Goal: Task Accomplishment & Management: Manage account settings

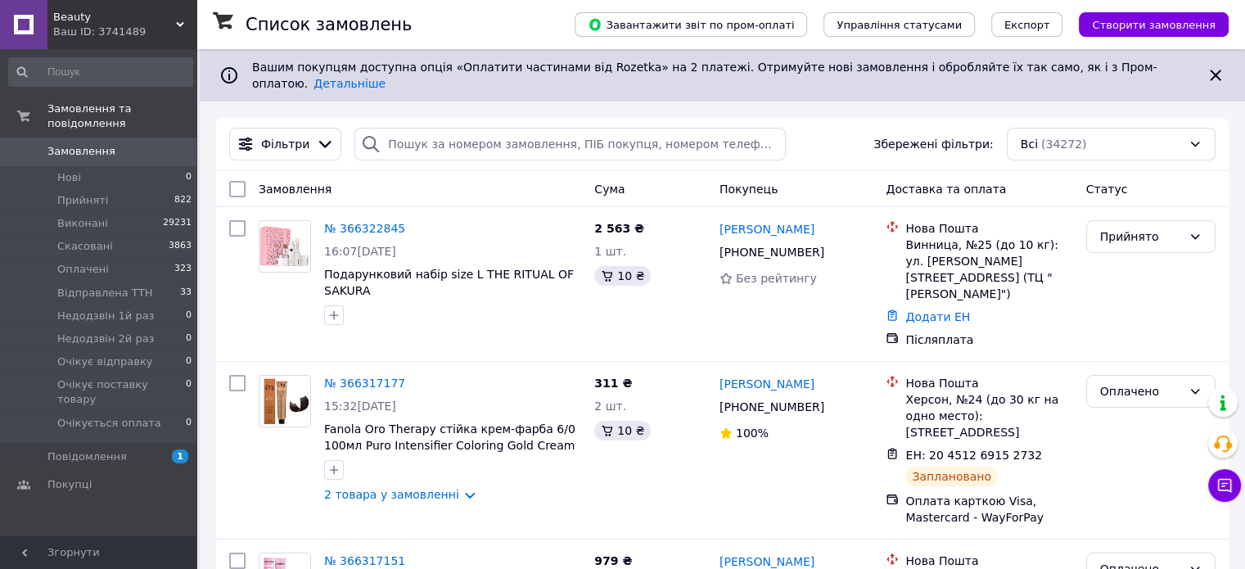
click at [147, 25] on div "Ваш ID: 3741489" at bounding box center [124, 32] width 143 height 15
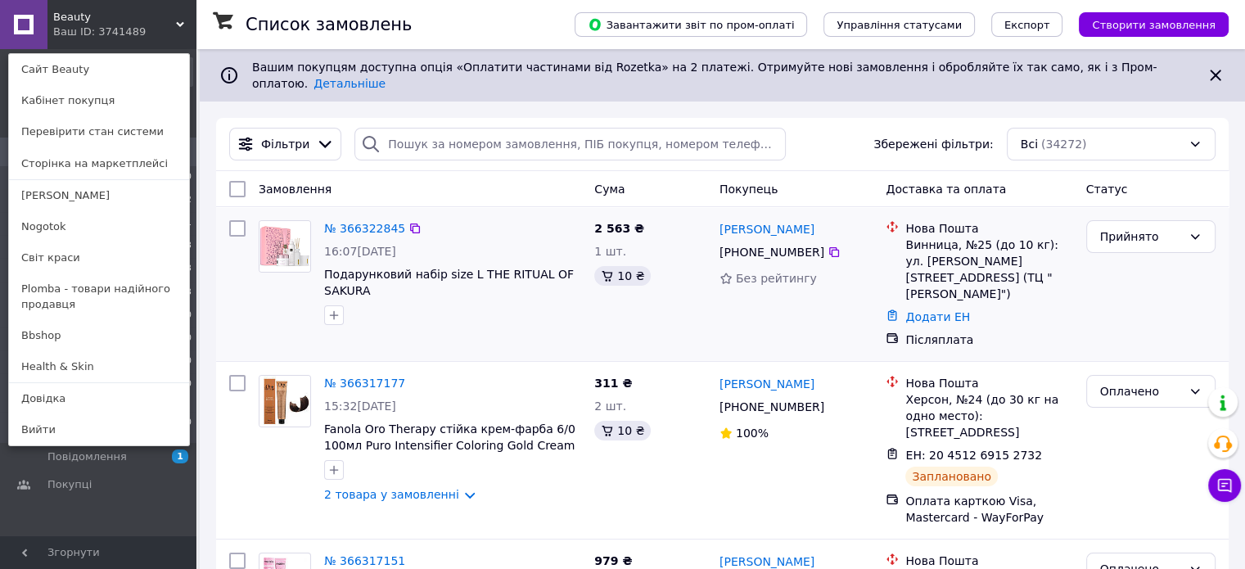
drag, startPoint x: 139, startPoint y: 263, endPoint x: 216, endPoint y: 196, distance: 102.1
click at [140, 263] on link "Світ краси" at bounding box center [99, 257] width 180 height 31
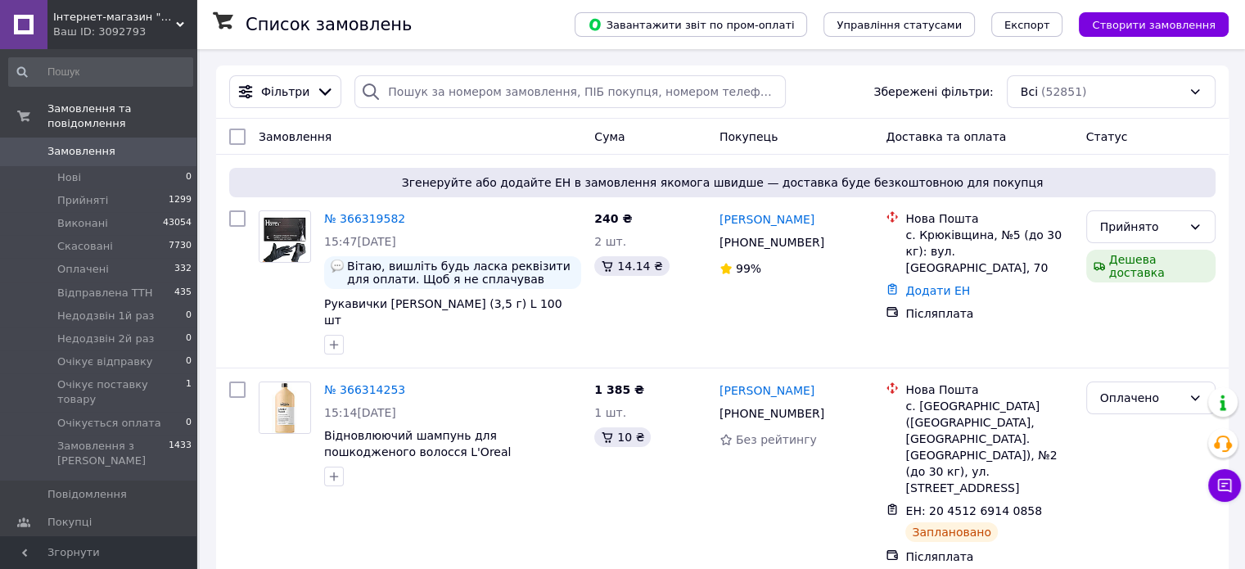
click at [177, 12] on div "Інтернет-магазин "Світ краси" Ваш ID: 3092793" at bounding box center [121, 24] width 149 height 49
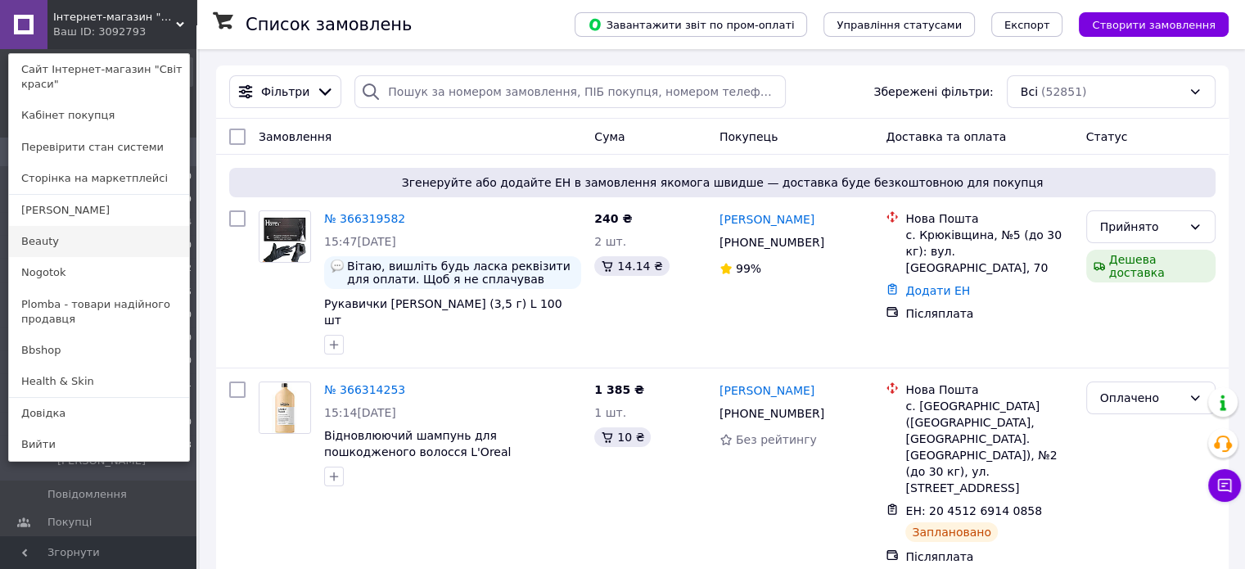
click at [108, 242] on link "Beauty" at bounding box center [99, 241] width 180 height 31
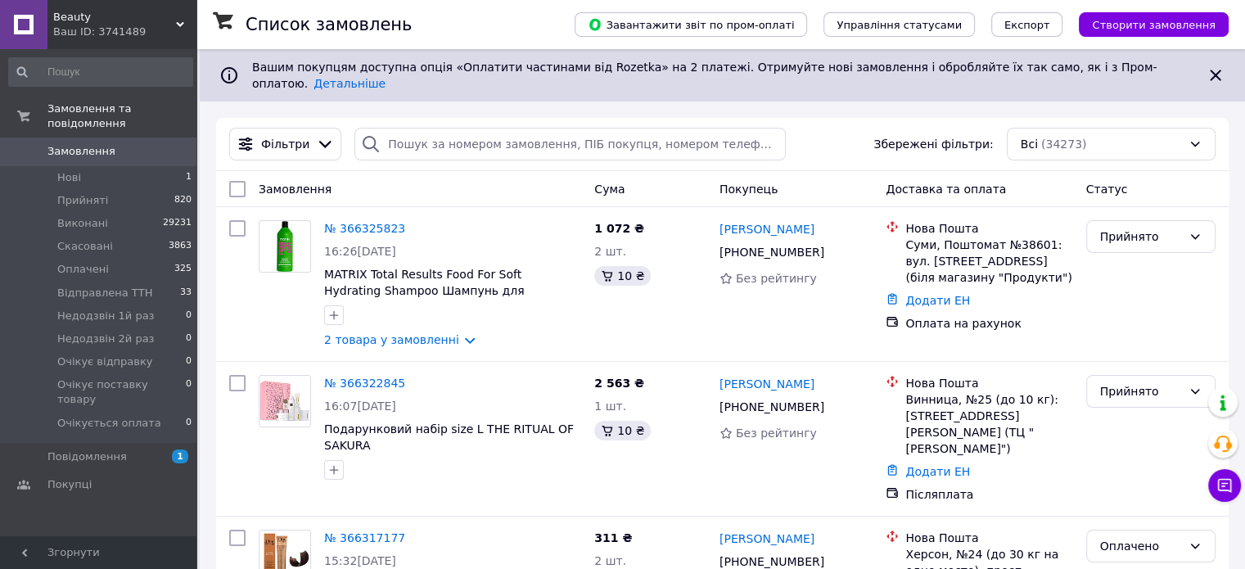
click at [157, 25] on div "Ваш ID: 3741489" at bounding box center [124, 32] width 143 height 15
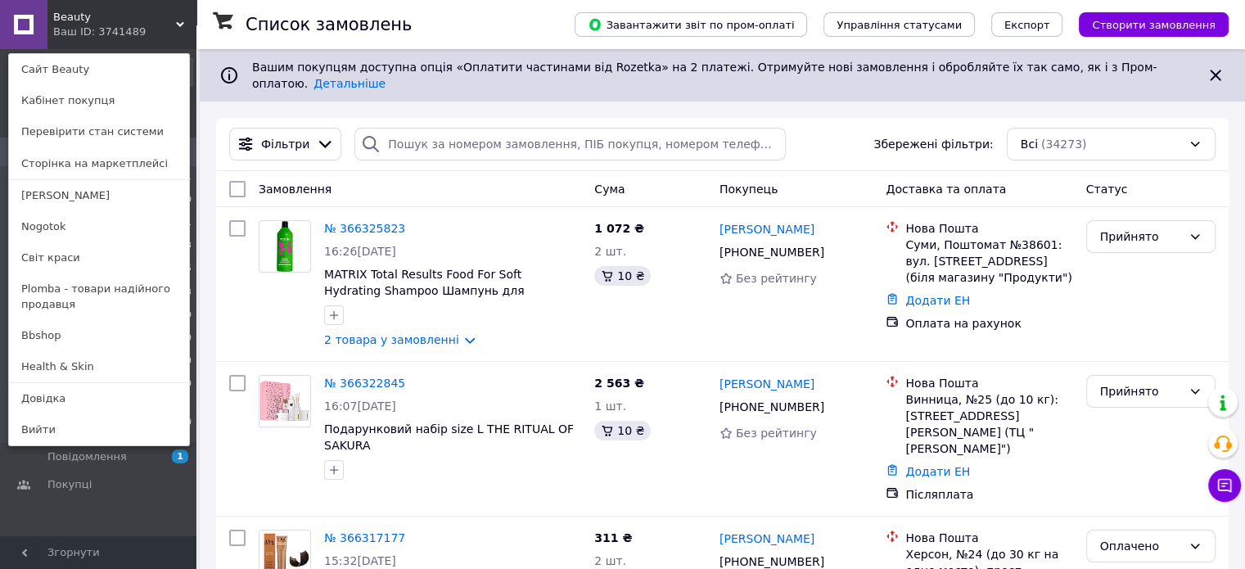
drag, startPoint x: 98, startPoint y: 196, endPoint x: 118, endPoint y: 178, distance: 26.7
click at [98, 195] on link "[PERSON_NAME]" at bounding box center [99, 195] width 180 height 31
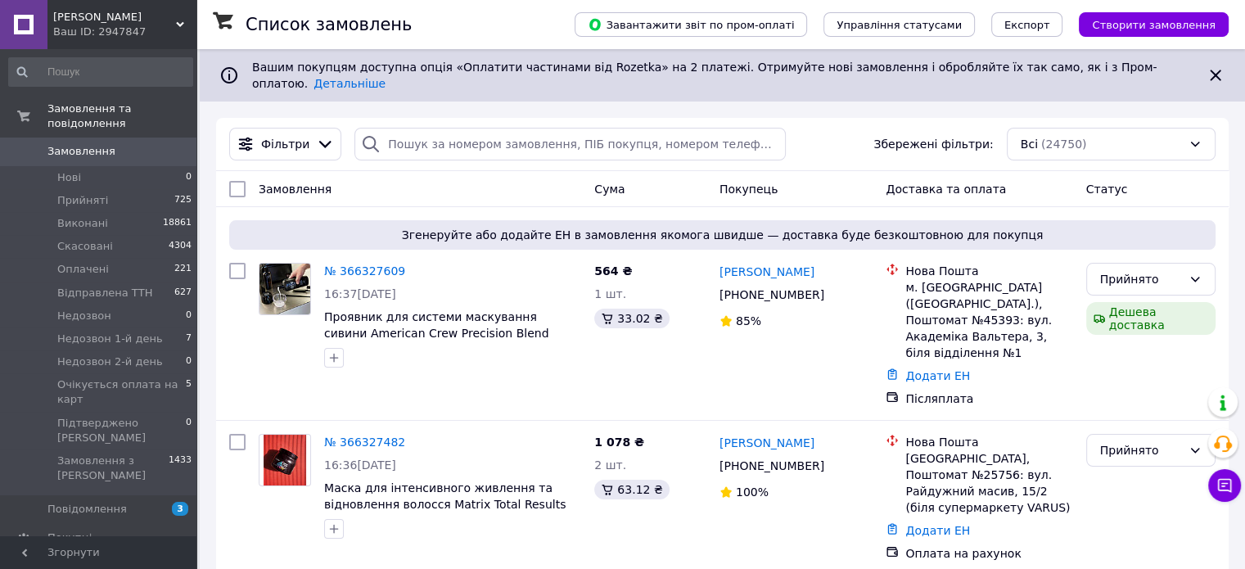
click at [159, 13] on span "[PERSON_NAME]" at bounding box center [114, 17] width 123 height 15
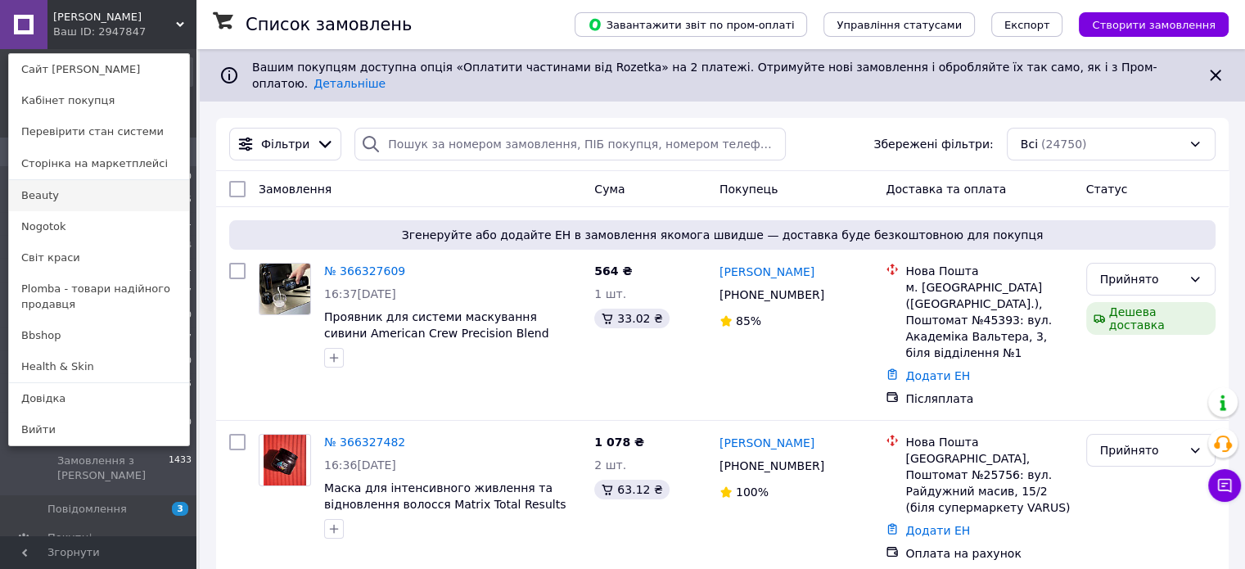
click at [97, 198] on link "Beauty" at bounding box center [99, 195] width 180 height 31
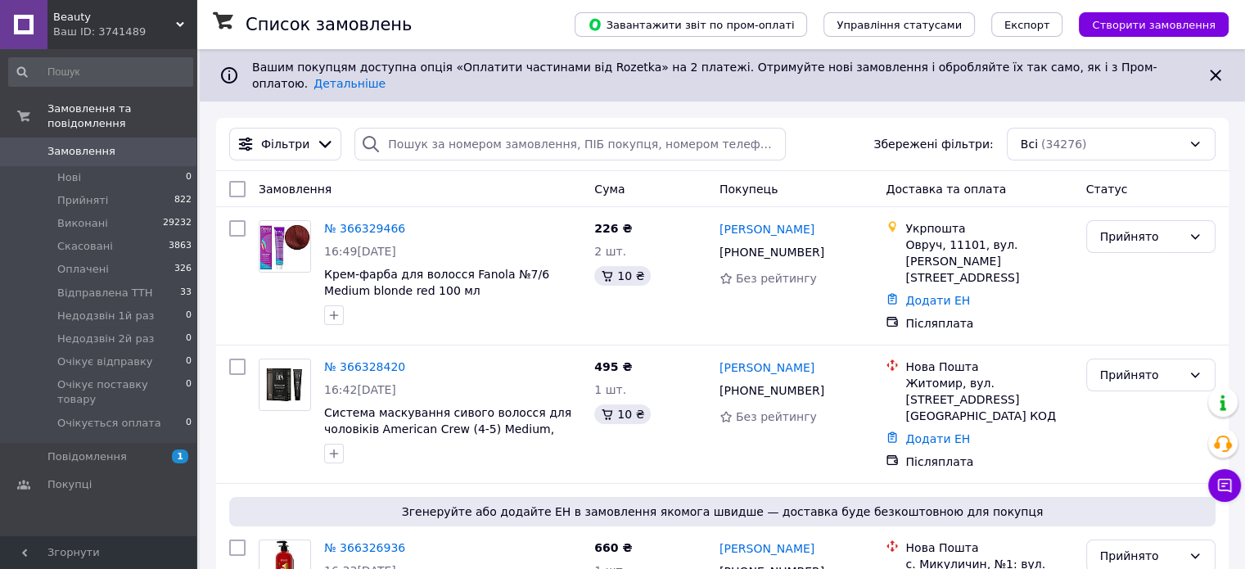
click at [136, 18] on span "Beauty" at bounding box center [114, 17] width 123 height 15
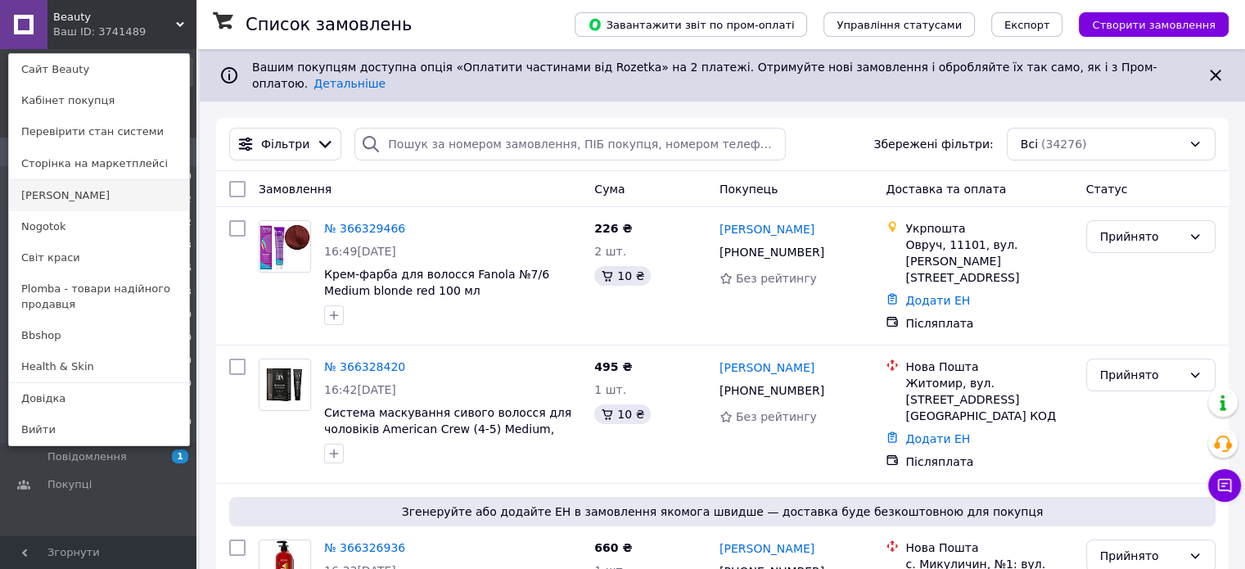
click at [104, 187] on link "[PERSON_NAME]" at bounding box center [99, 195] width 180 height 31
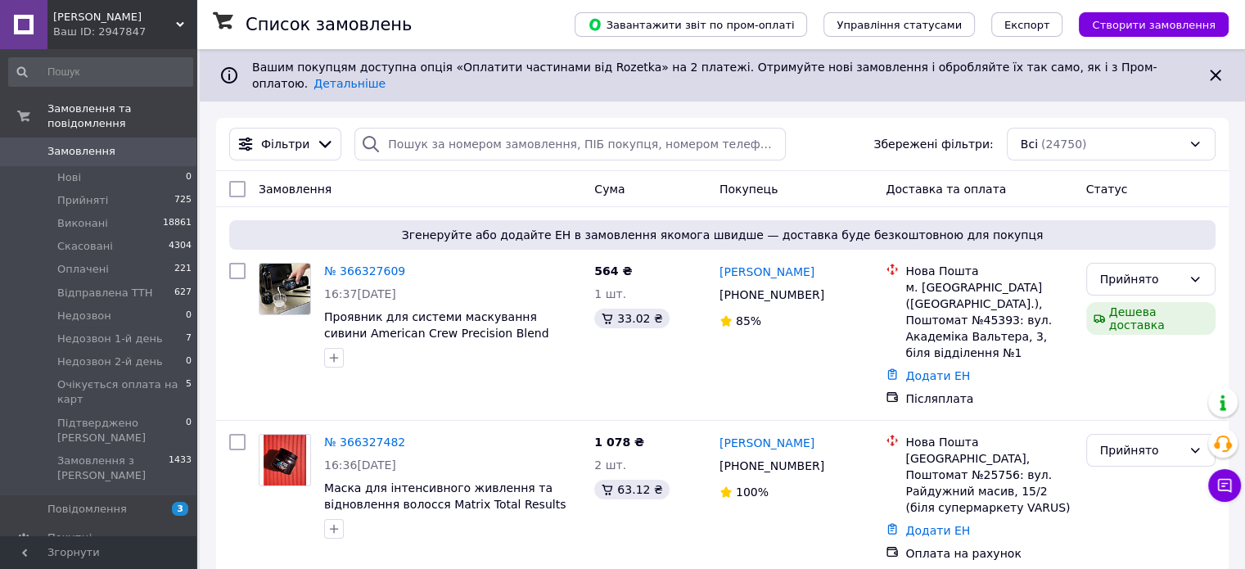
click at [115, 25] on div "Ваш ID: 2947847" at bounding box center [124, 32] width 143 height 15
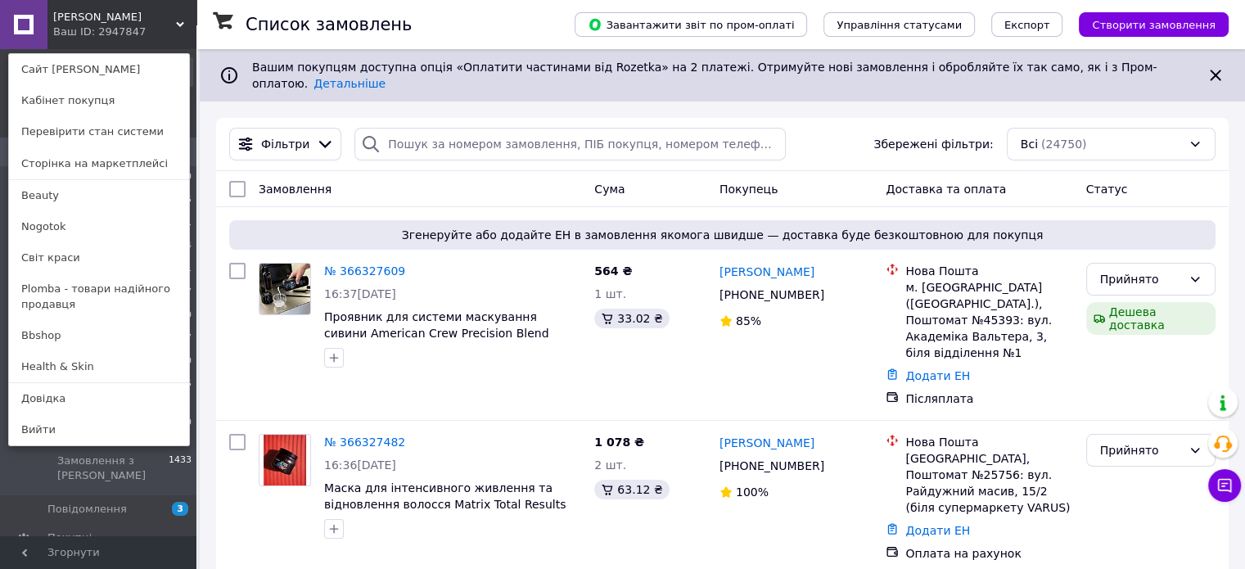
drag, startPoint x: 92, startPoint y: 197, endPoint x: 145, endPoint y: 183, distance: 55.0
click at [92, 197] on link "Beauty" at bounding box center [99, 195] width 180 height 31
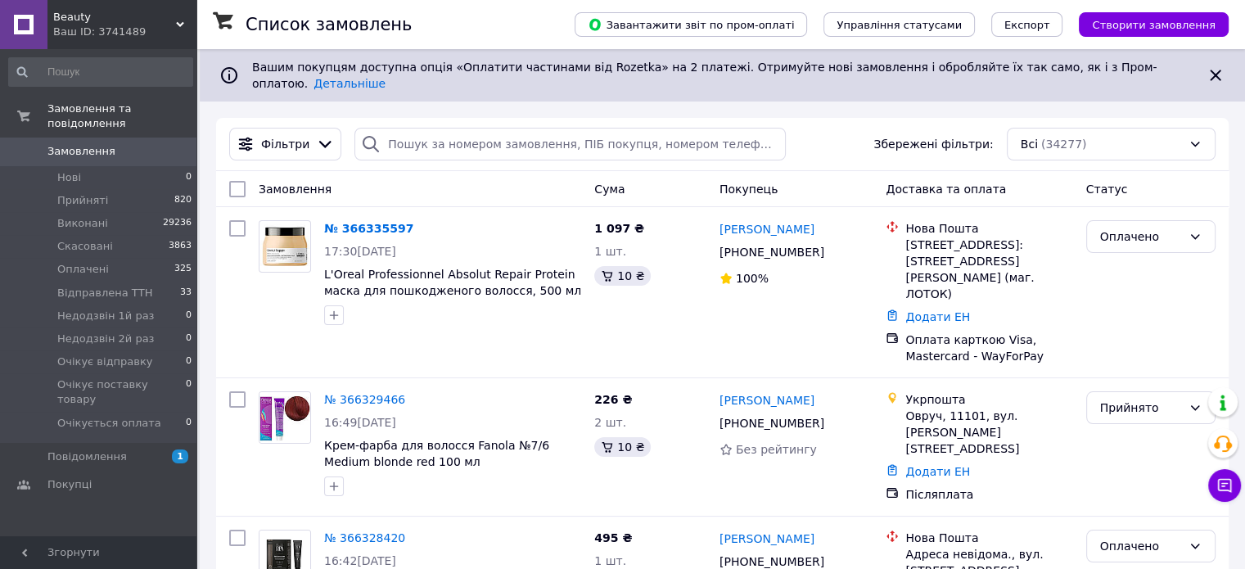
click at [130, 30] on div "Ваш ID: 3741489" at bounding box center [124, 32] width 143 height 15
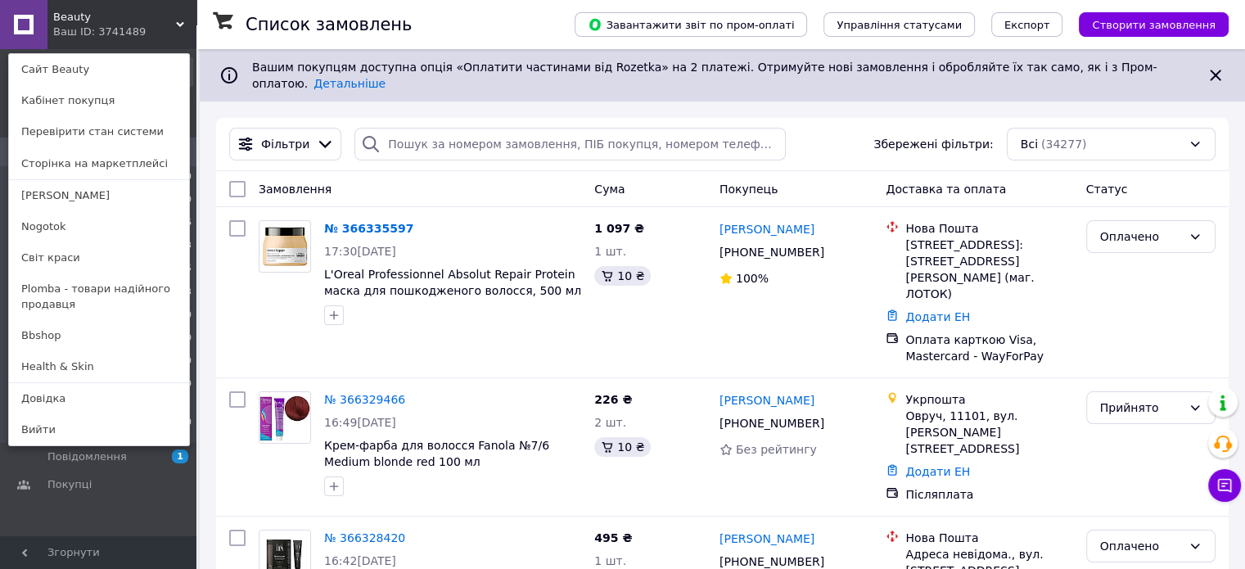
click at [105, 192] on link "[PERSON_NAME]" at bounding box center [99, 195] width 180 height 31
